Goal: Information Seeking & Learning: Learn about a topic

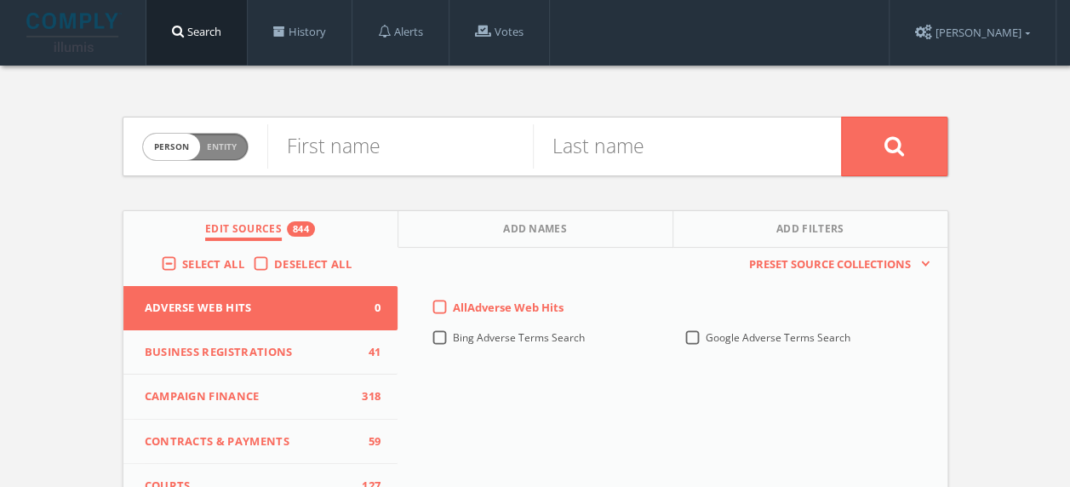
click at [219, 154] on span "Person Entity" at bounding box center [195, 147] width 105 height 26
checkbox input "true"
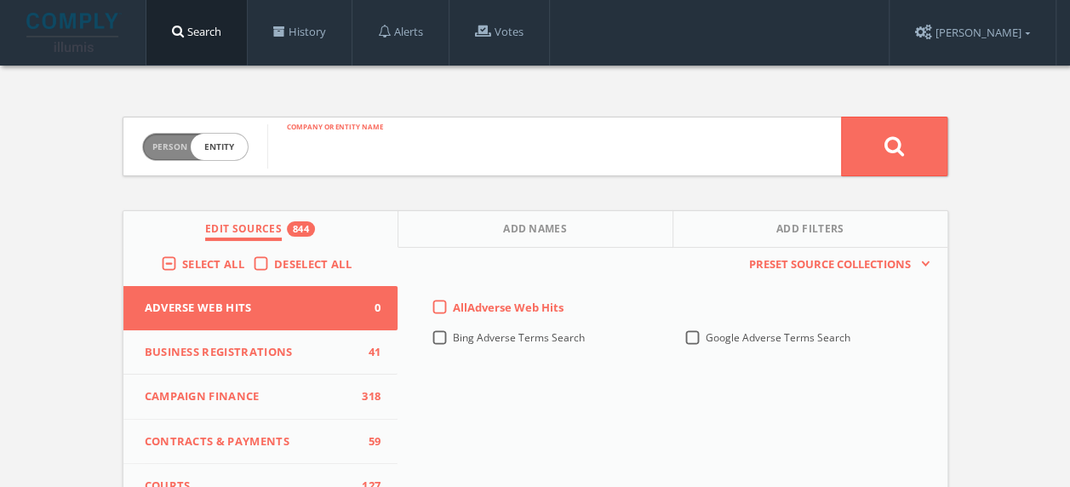
click at [386, 136] on input "text" at bounding box center [554, 146] width 574 height 44
type input "D&J LLC"
click at [841, 117] on button at bounding box center [894, 147] width 106 height 60
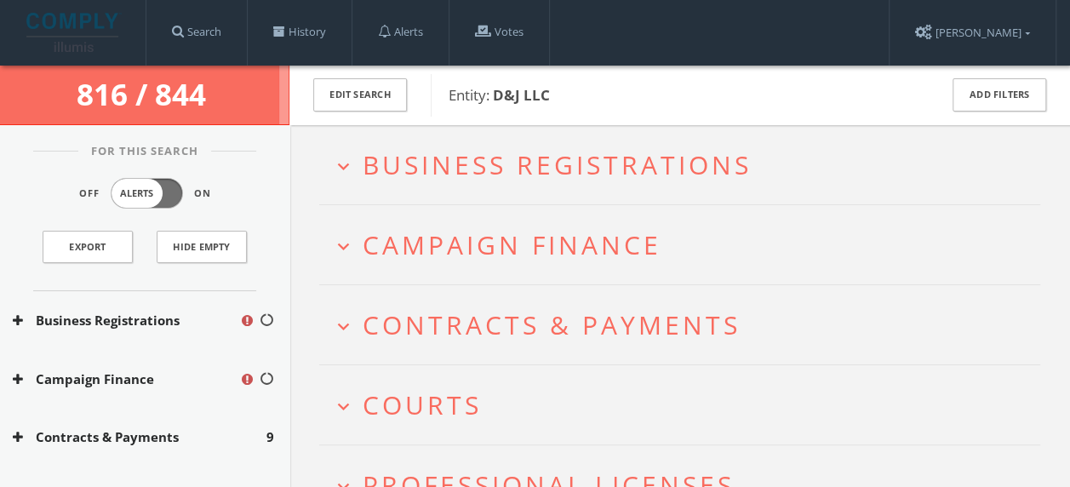
click at [550, 171] on span "Business Registrations" at bounding box center [557, 164] width 389 height 35
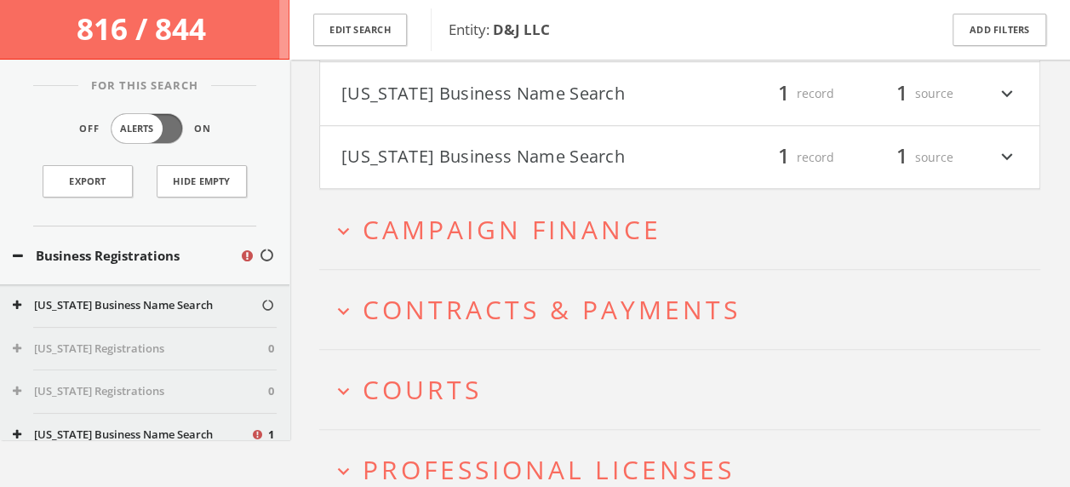
click at [550, 240] on span "Campaign Finance" at bounding box center [512, 229] width 299 height 35
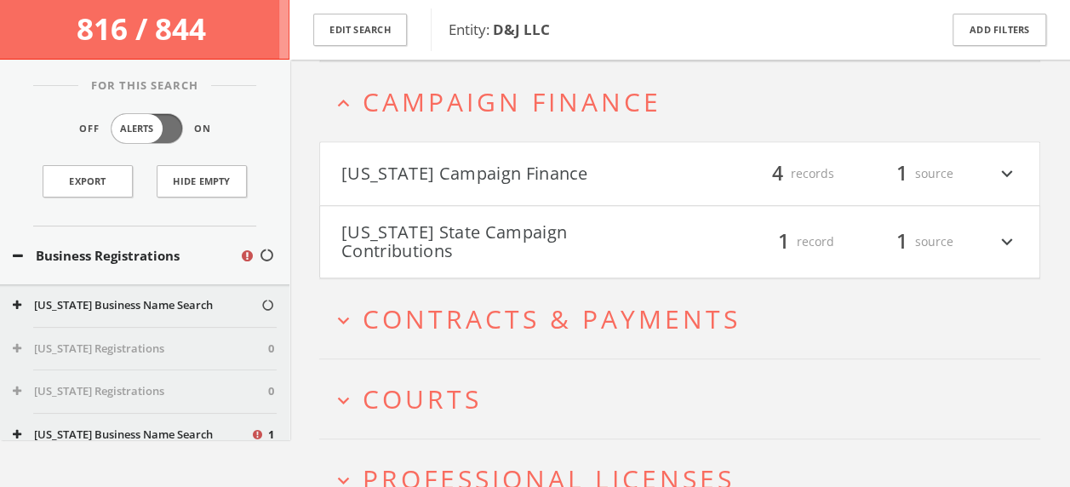
click at [672, 241] on button "[US_STATE] State Campaign Contributions" at bounding box center [510, 241] width 339 height 37
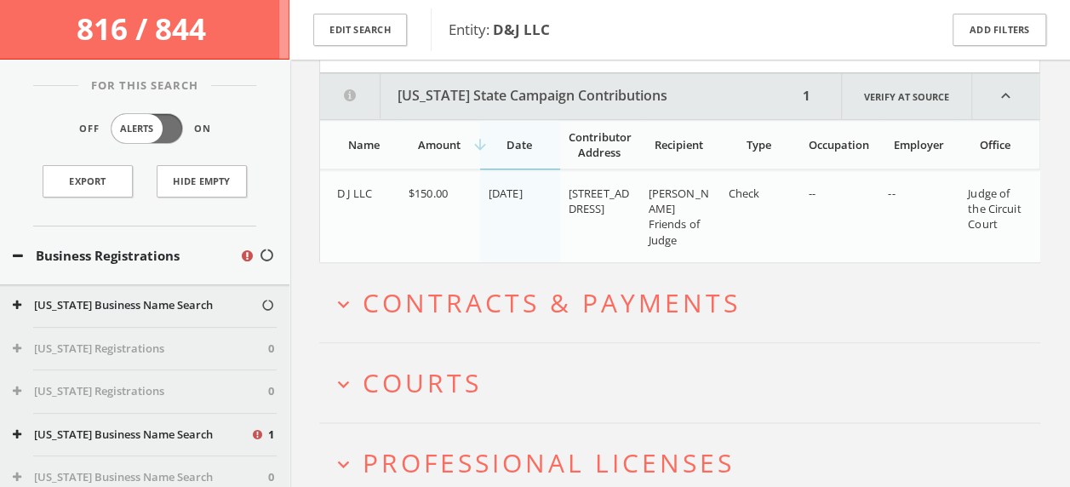
scroll to position [684, 0]
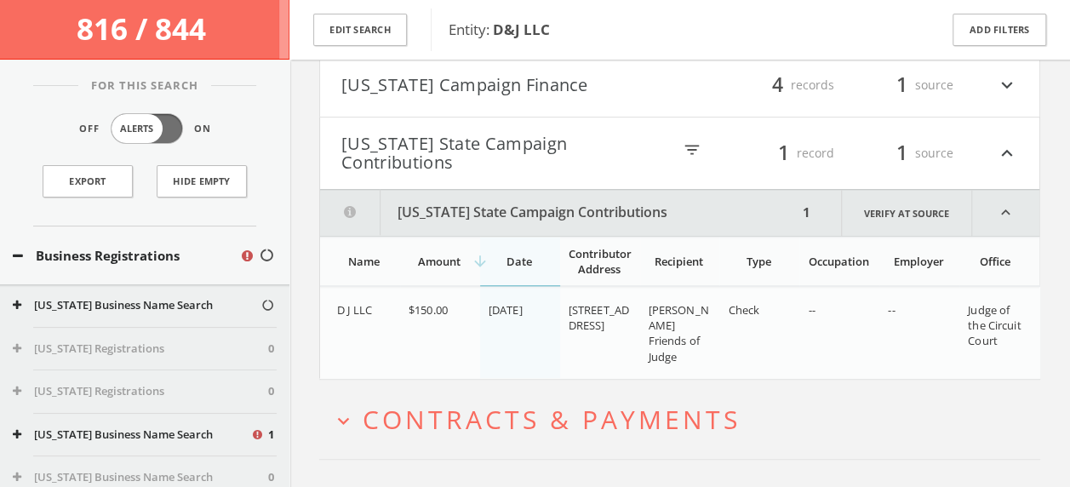
click at [646, 80] on button "[US_STATE] Campaign Finance" at bounding box center [510, 85] width 339 height 29
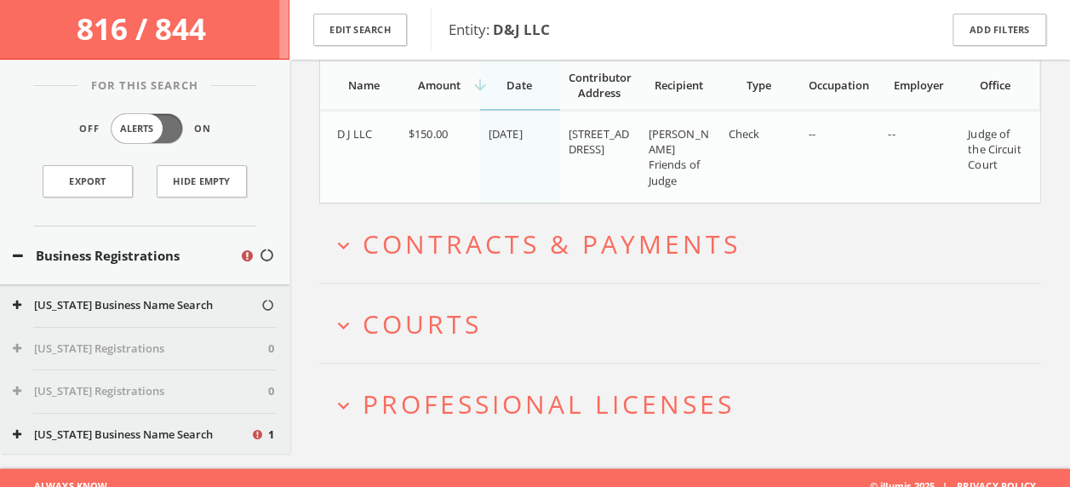
click at [563, 237] on span "Contracts & Payments" at bounding box center [552, 243] width 378 height 35
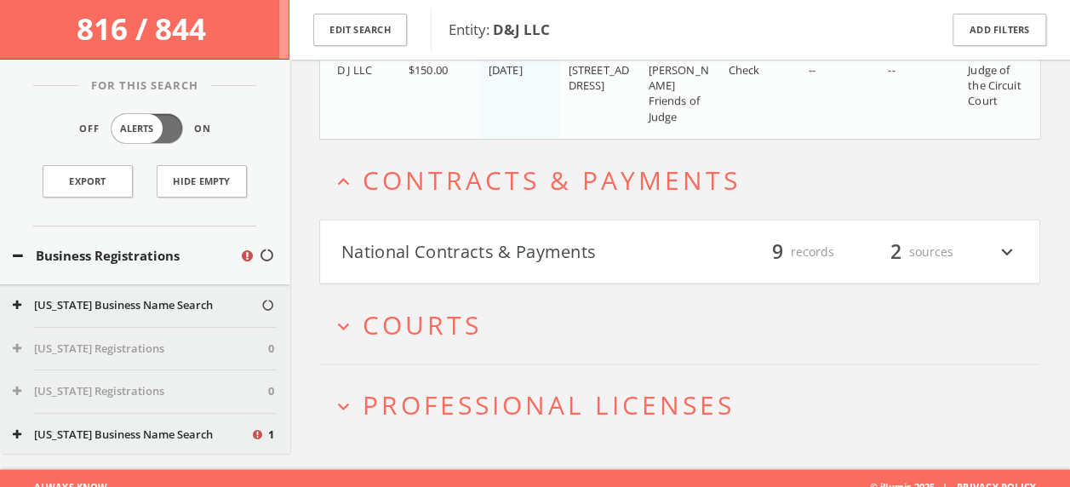
click at [532, 260] on h4 "National Contracts & Payments filter_list 9 records 2 sources expand_more" at bounding box center [679, 251] width 719 height 63
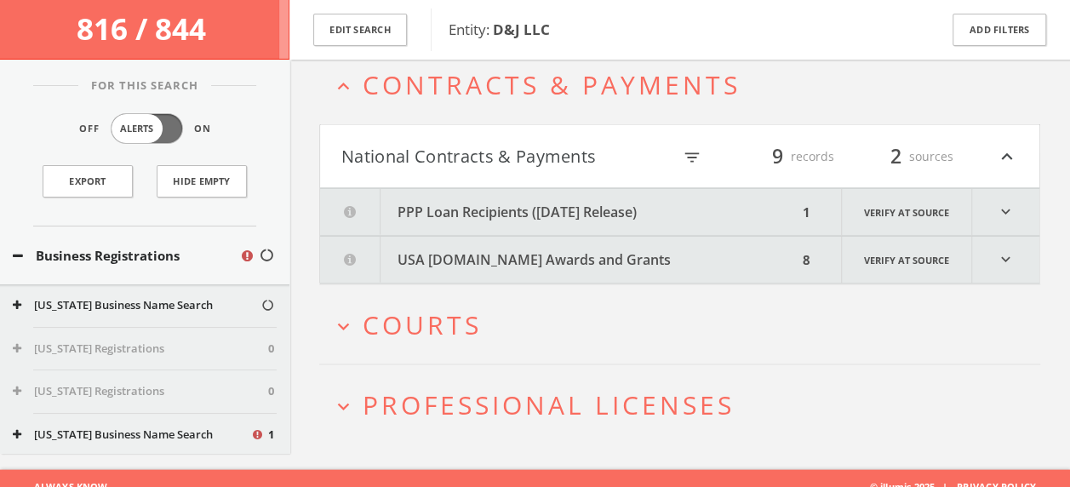
click at [647, 247] on button "USA [DOMAIN_NAME] Awards and Grants" at bounding box center [558, 259] width 477 height 47
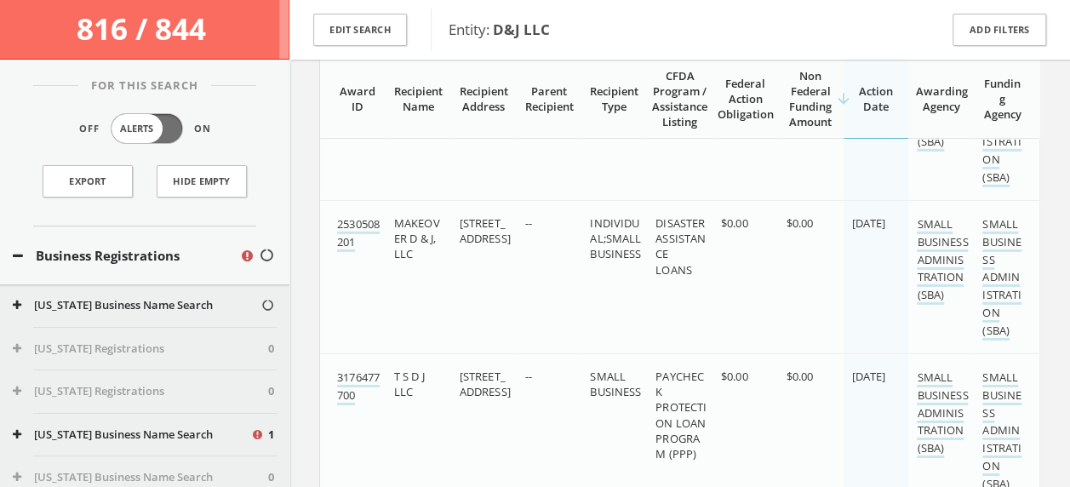
scroll to position [2899, 0]
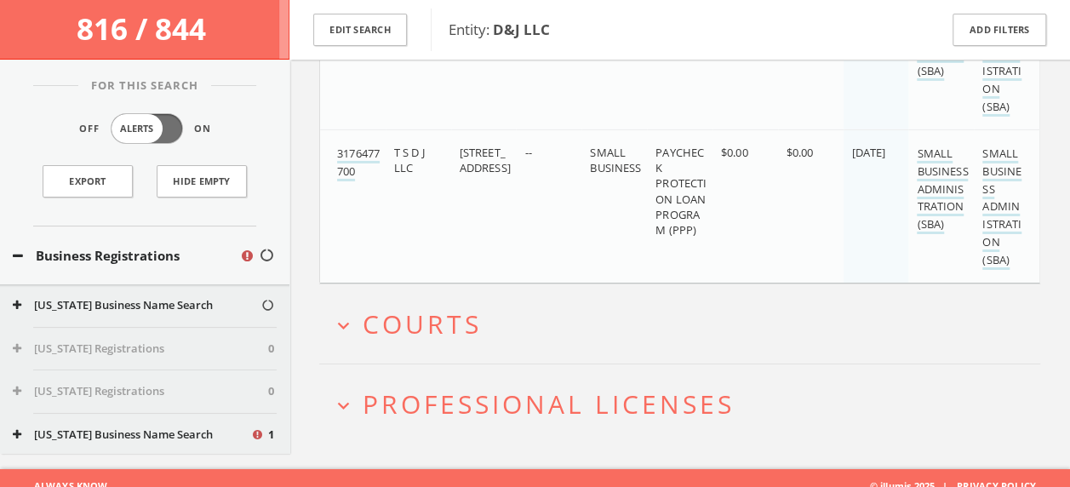
click at [441, 306] on span "Courts" at bounding box center [422, 323] width 119 height 35
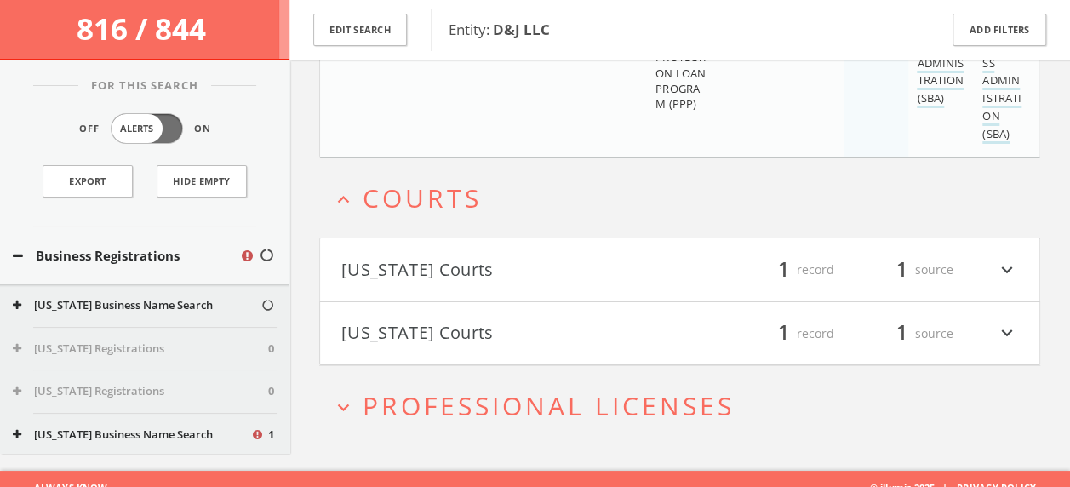
click at [587, 393] on span "Professional Licenses" at bounding box center [549, 405] width 372 height 35
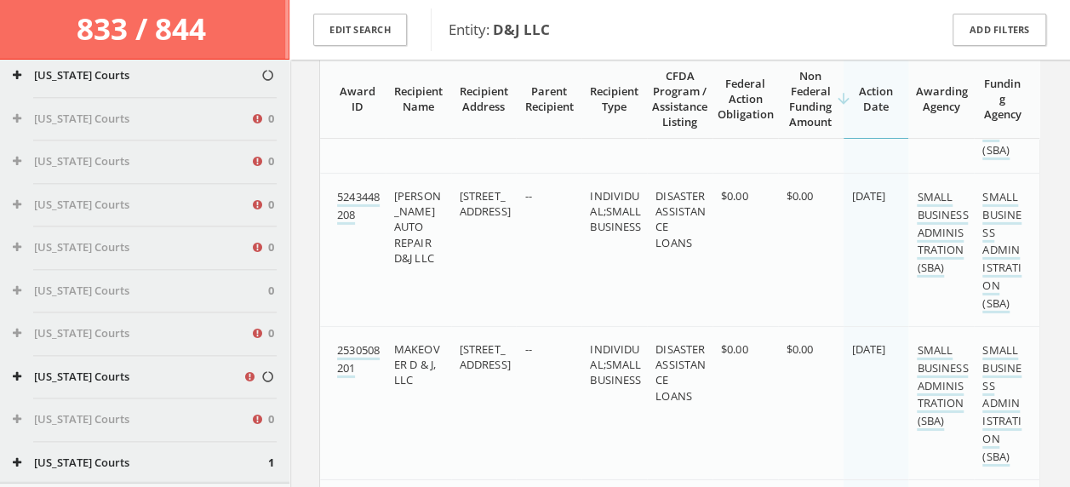
scroll to position [10588, 0]
